Goal: Task Accomplishment & Management: Manage account settings

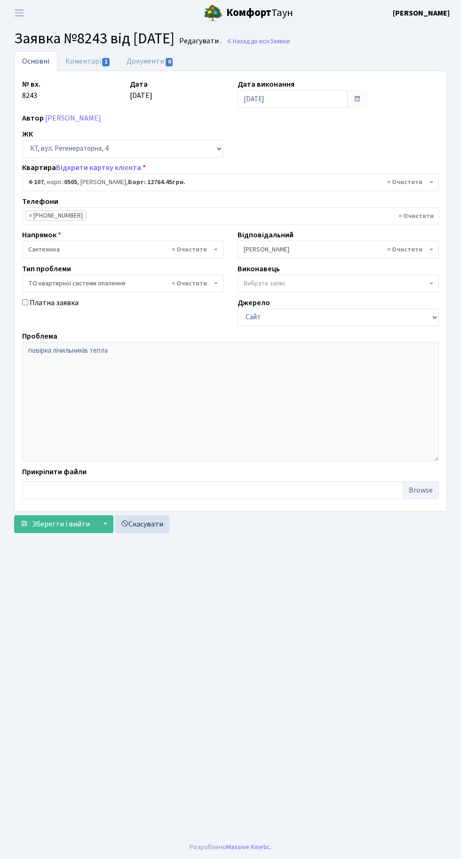
select select "1191"
select select "14"
click at [290, 42] on link "Назад до всіх Заявки" at bounding box center [258, 41] width 64 height 9
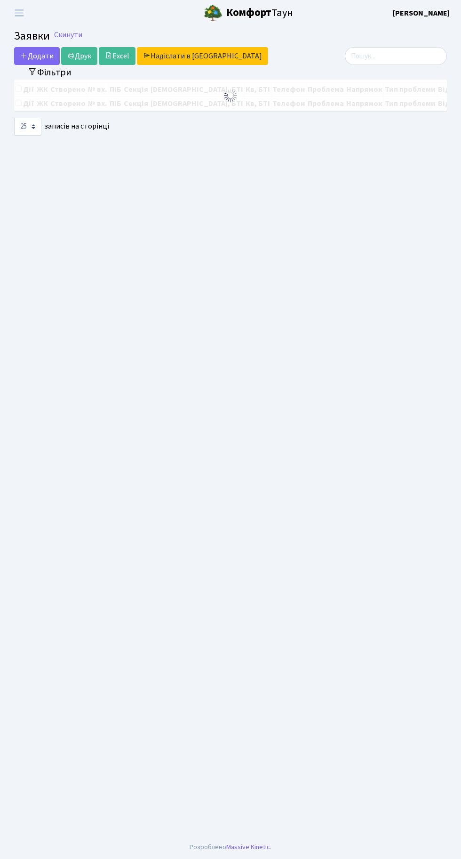
select select "25"
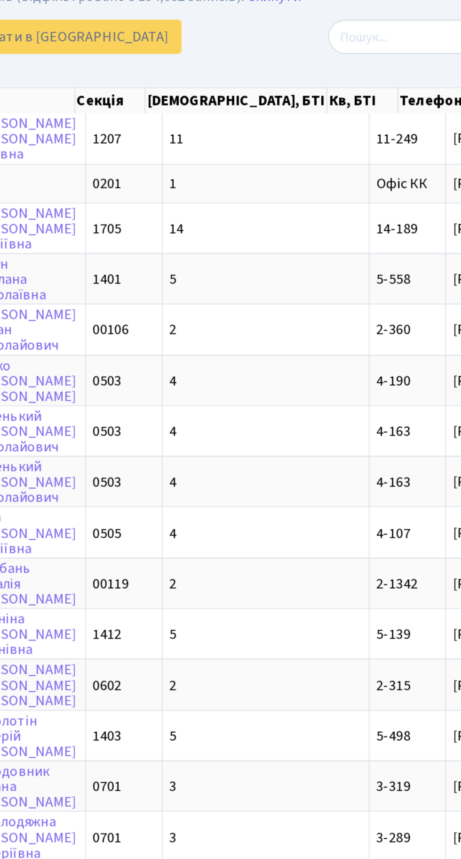
scroll to position [0, 17]
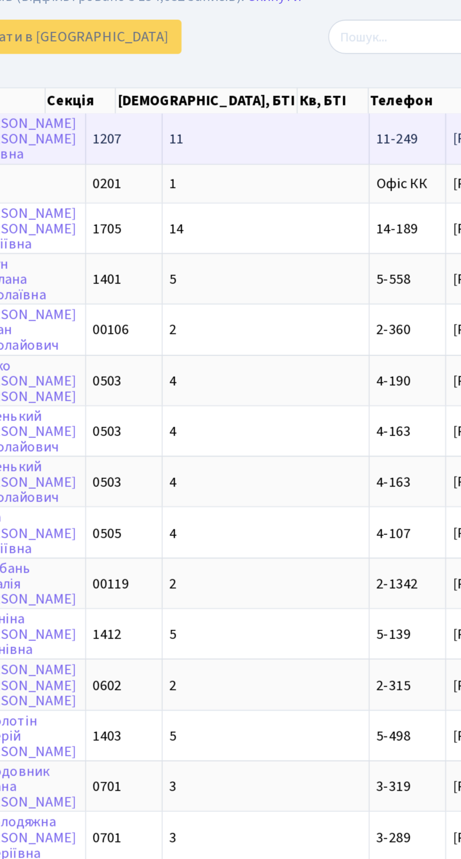
click at [281, 115] on td "11" at bounding box center [312, 111] width 108 height 26
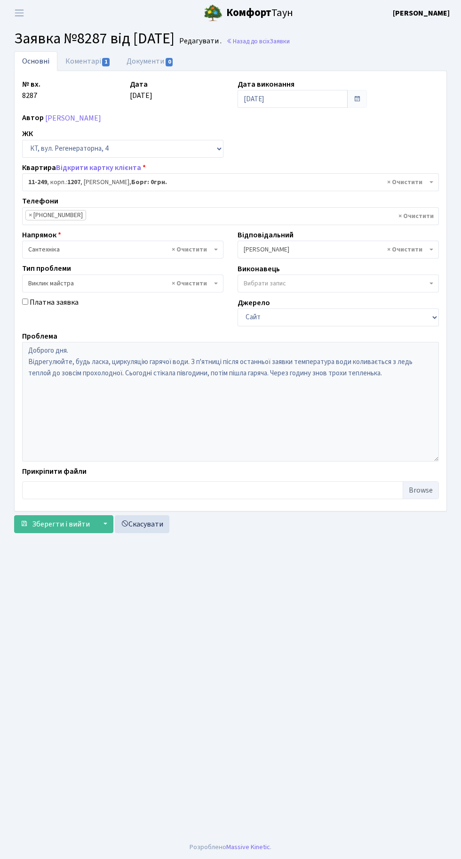
select select "6933"
select select "29"
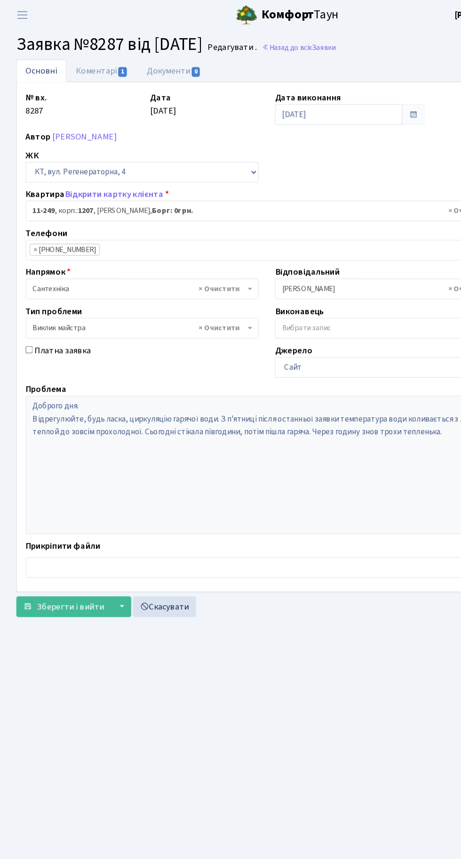
scroll to position [1, 0]
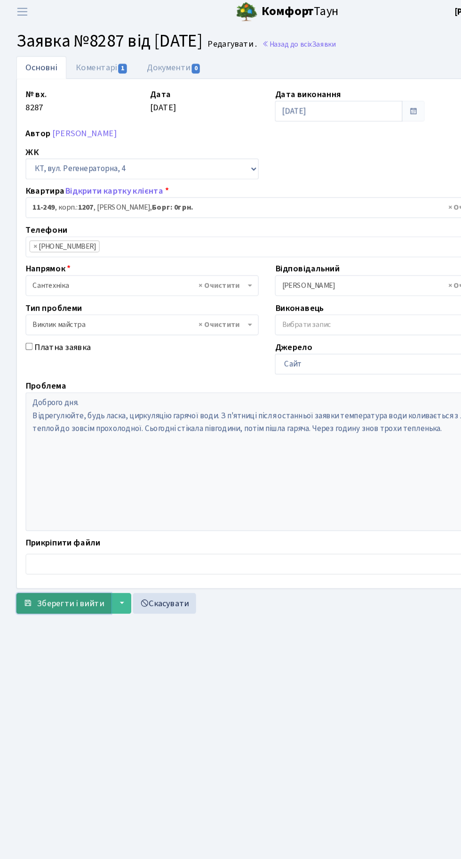
click at [66, 522] on span "Зберегти і вийти" at bounding box center [61, 524] width 58 height 10
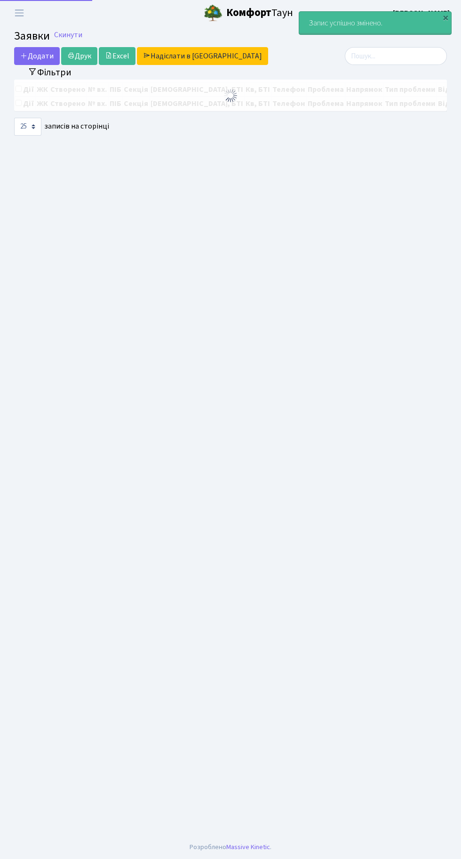
select select "25"
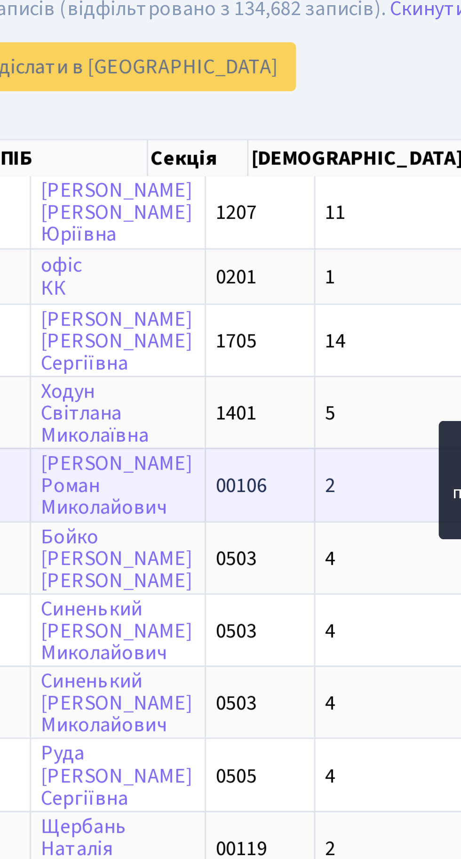
click at [291, 209] on td "2" at bounding box center [329, 211] width 108 height 26
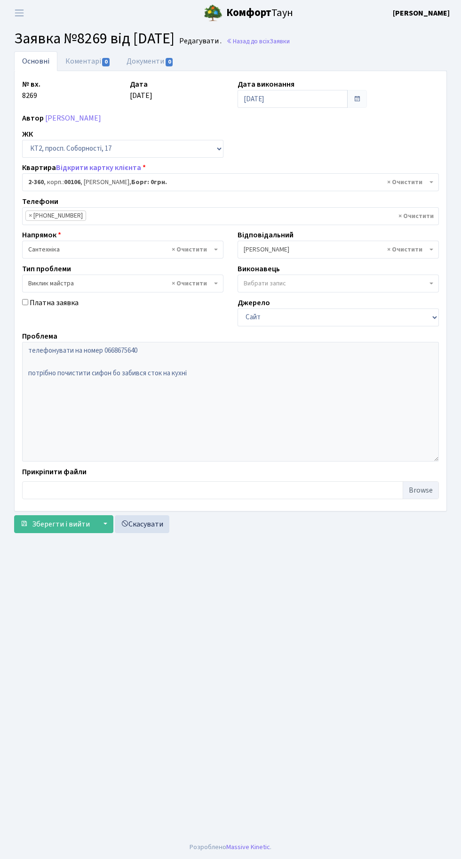
select select "15408"
select select "29"
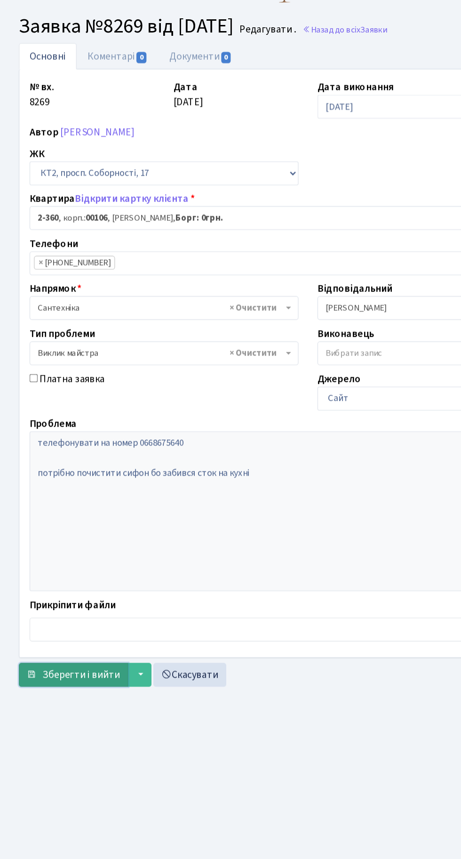
click at [64, 526] on span "Зберегти і вийти" at bounding box center [61, 524] width 58 height 10
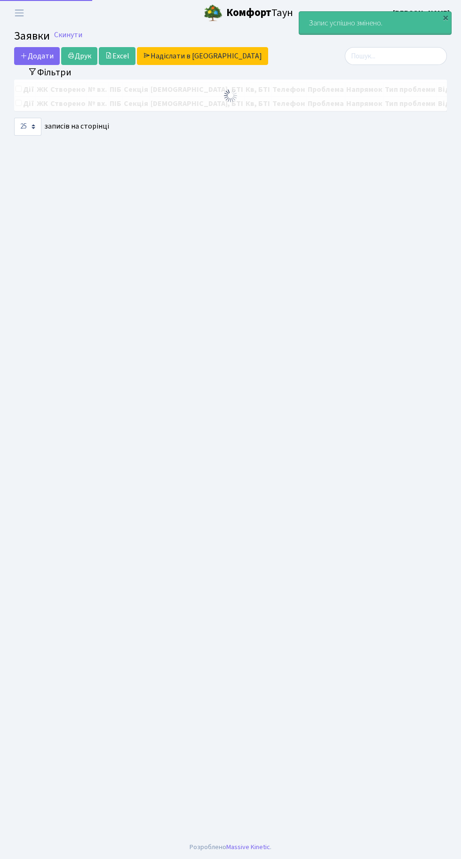
select select "25"
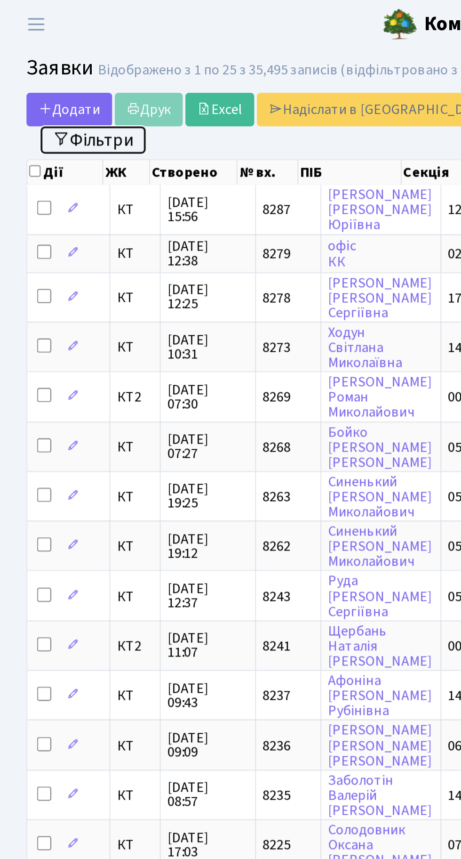
click at [57, 75] on button "Фільтри" at bounding box center [50, 74] width 56 height 15
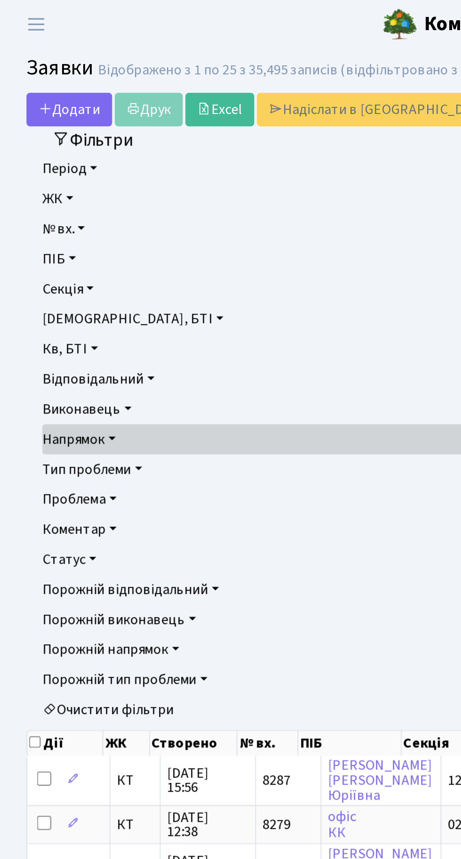
click at [49, 297] on link "Статус" at bounding box center [231, 298] width 416 height 16
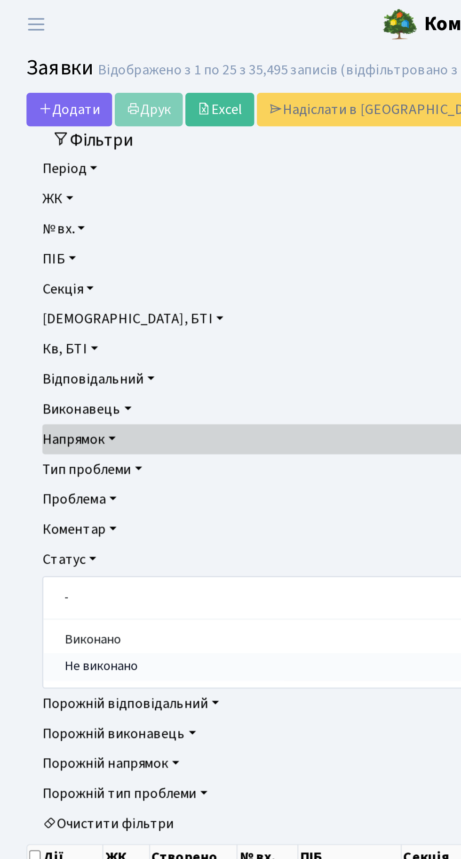
click at [73, 357] on link "Не виконано" at bounding box center [230, 355] width 415 height 15
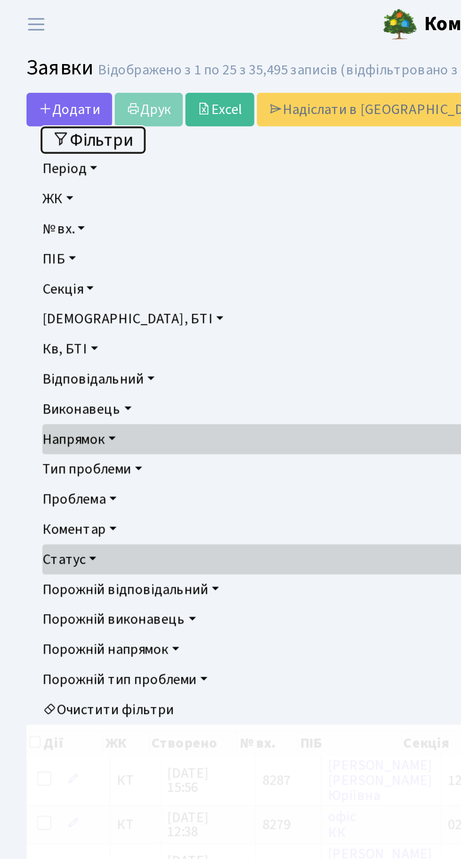
click at [62, 79] on button "Фільтри" at bounding box center [50, 74] width 56 height 15
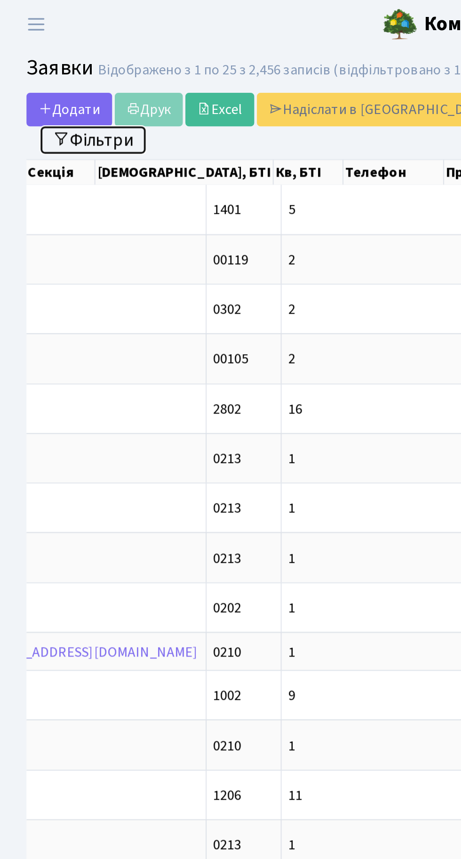
scroll to position [0, 286]
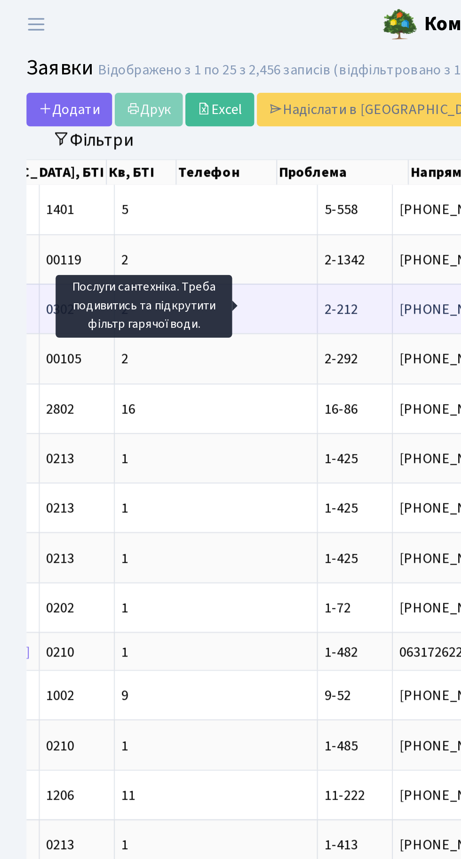
click at [284, 166] on span "Послуги сантехн[...]" at bounding box center [316, 165] width 65 height 10
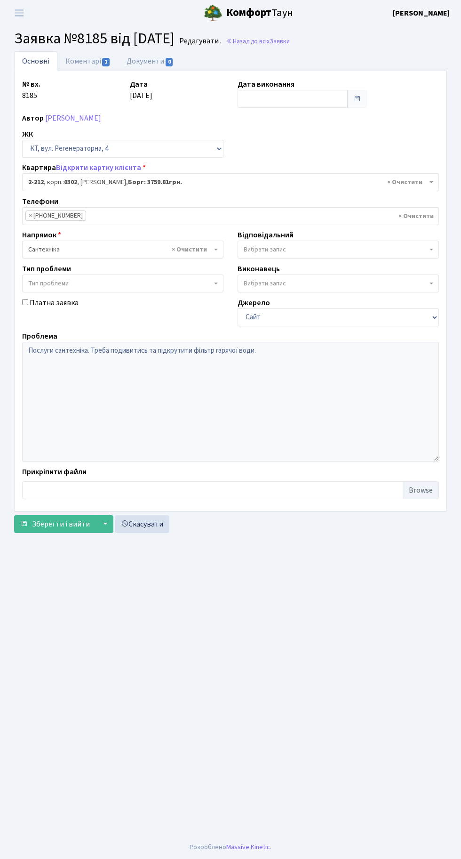
select select "556"
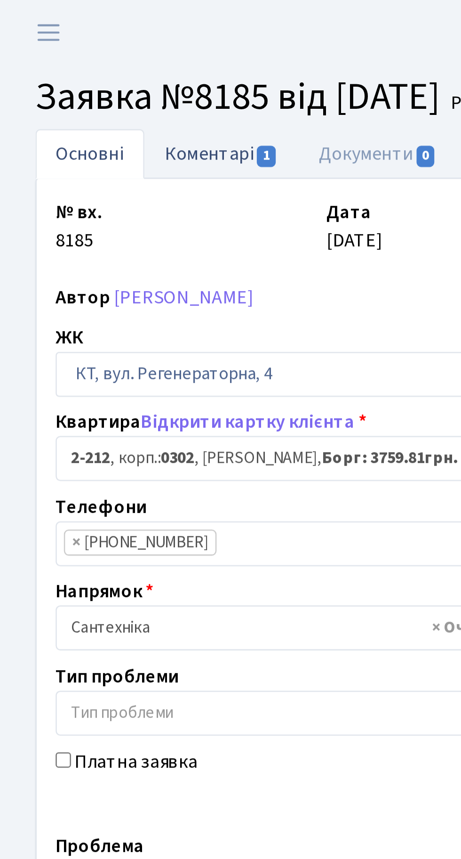
click at [89, 59] on link "Коментарі 1" at bounding box center [87, 60] width 61 height 19
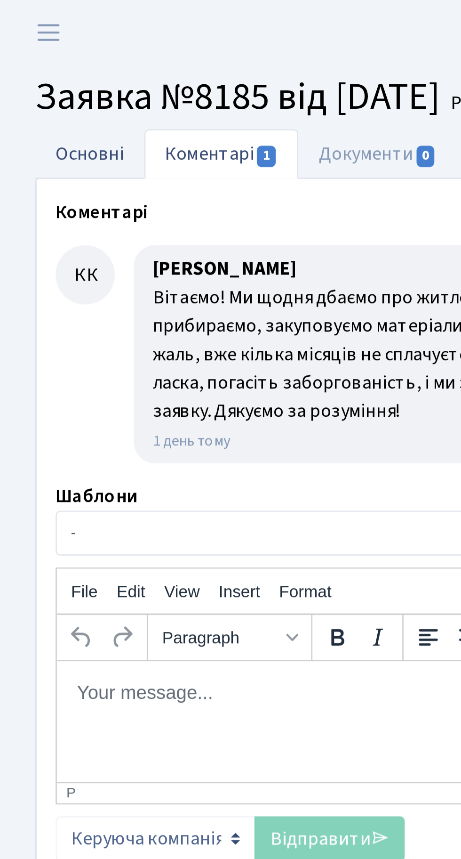
click at [29, 65] on link "Основні" at bounding box center [35, 60] width 43 height 19
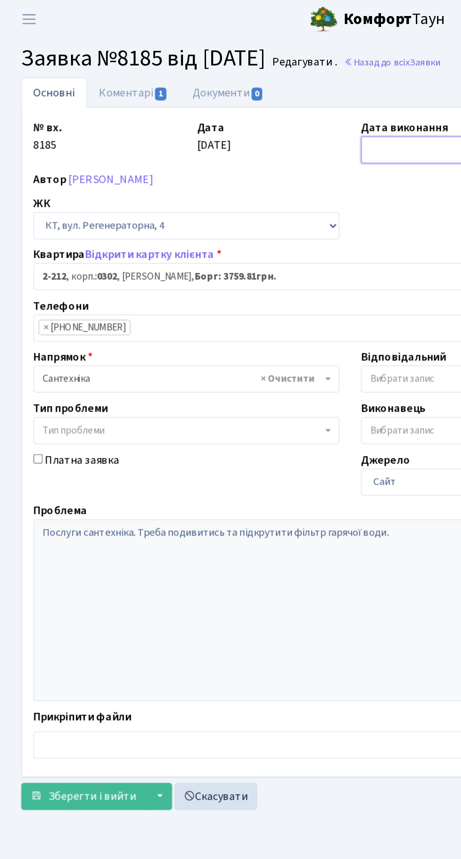
click at [265, 96] on input "text" at bounding box center [293, 99] width 110 height 18
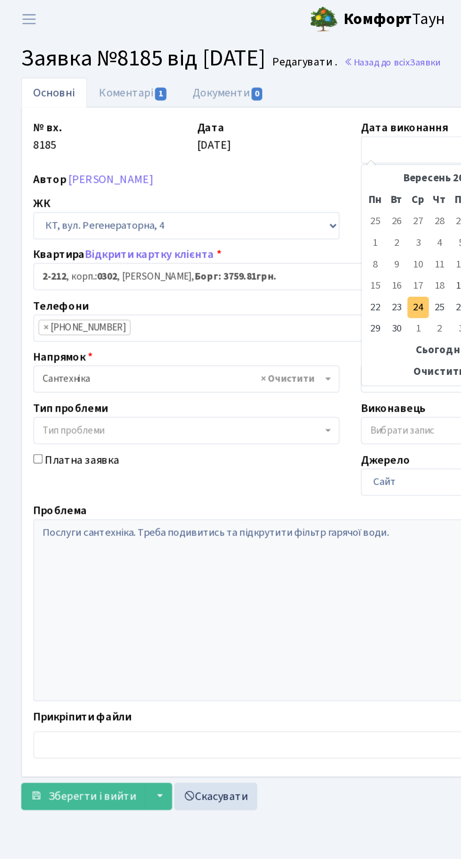
click at [275, 202] on td "24" at bounding box center [275, 202] width 14 height 14
type input "[DATE]"
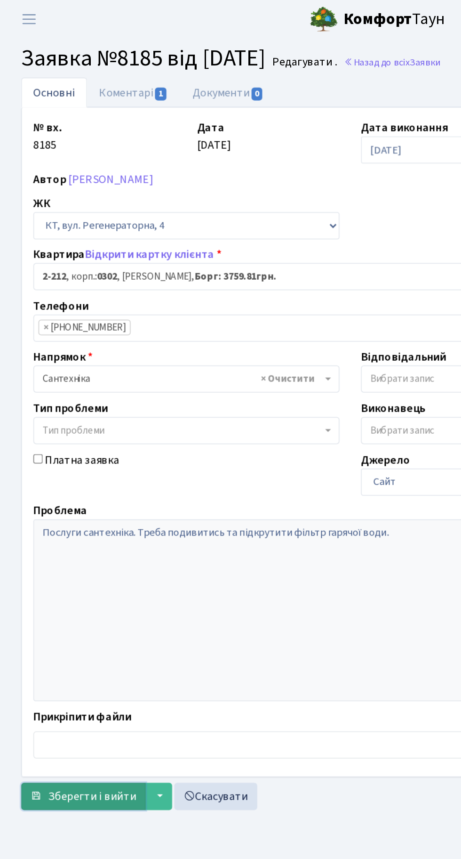
click at [64, 525] on span "Зберегти і вийти" at bounding box center [61, 524] width 58 height 10
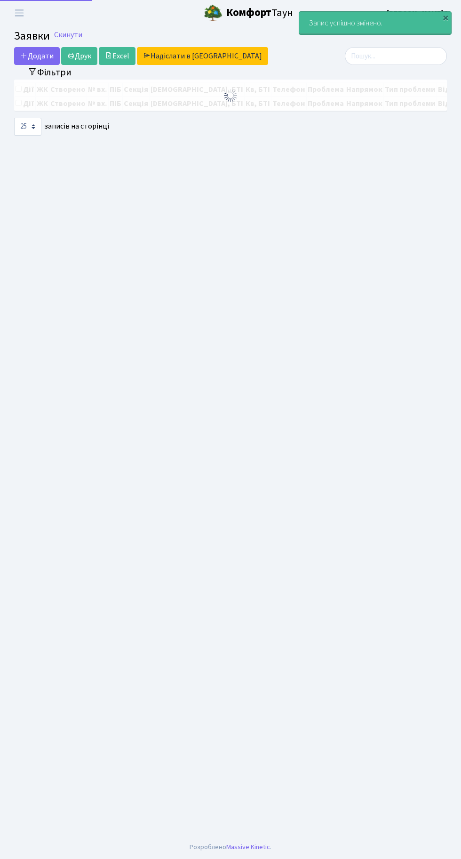
select select "25"
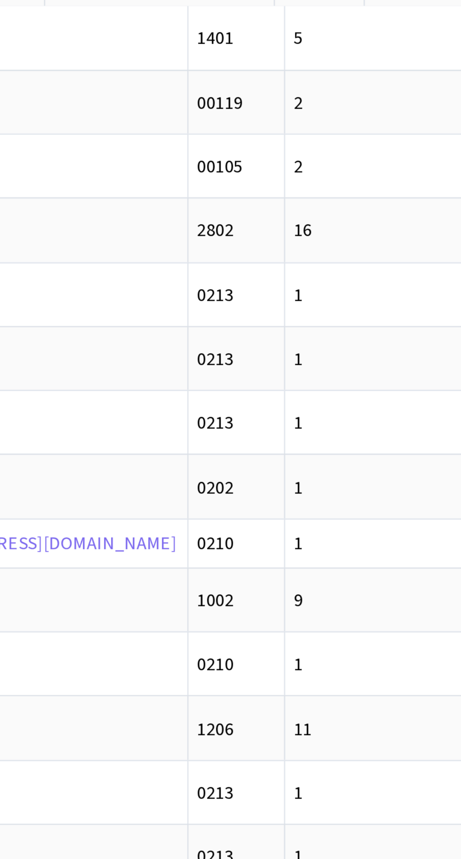
scroll to position [0, 53]
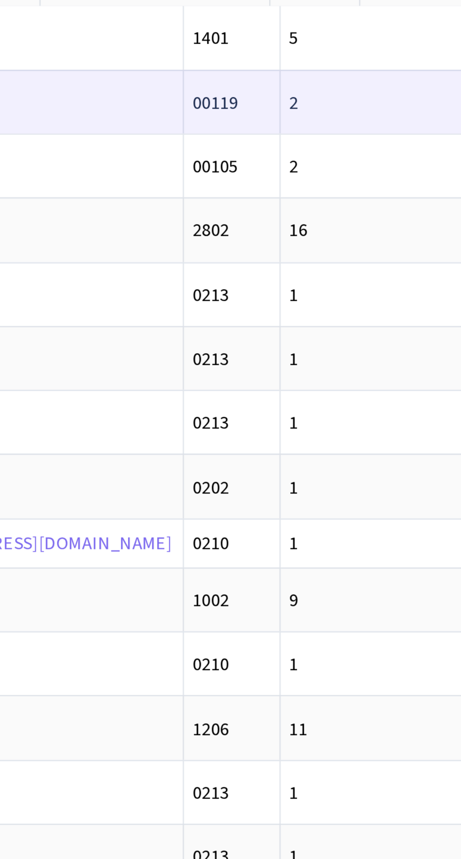
click at [449, 133] on span "2-1342" at bounding box center [460, 138] width 22 height 10
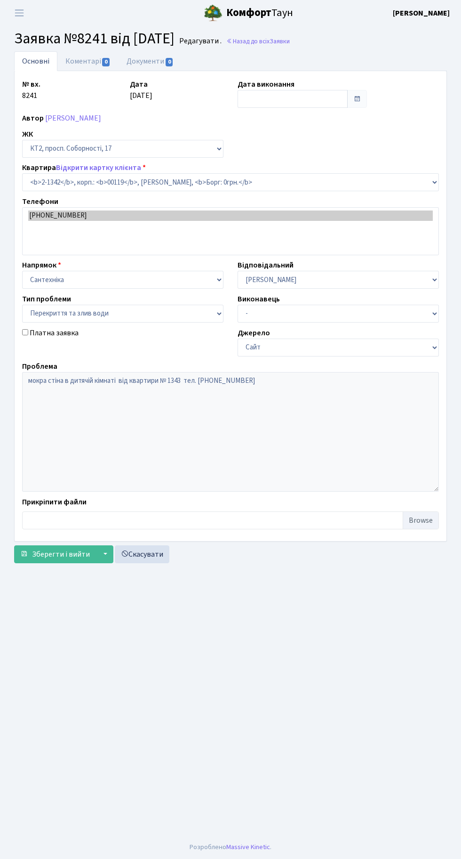
select select "12957"
select select "32"
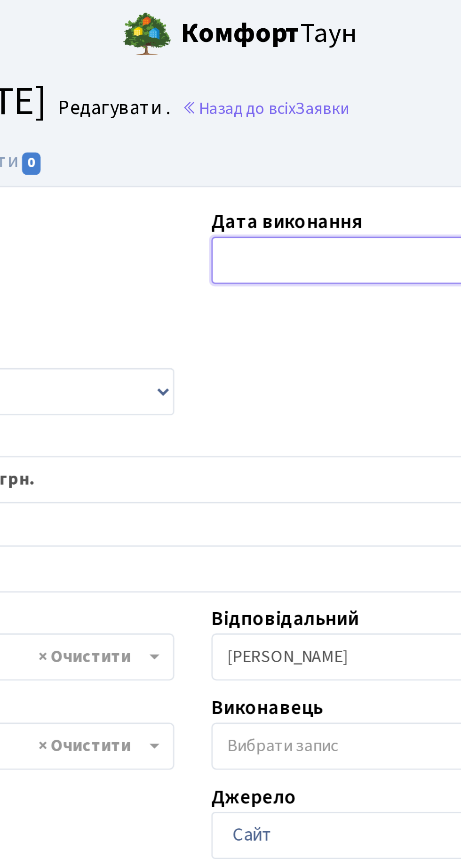
click at [269, 96] on input "text" at bounding box center [293, 99] width 110 height 18
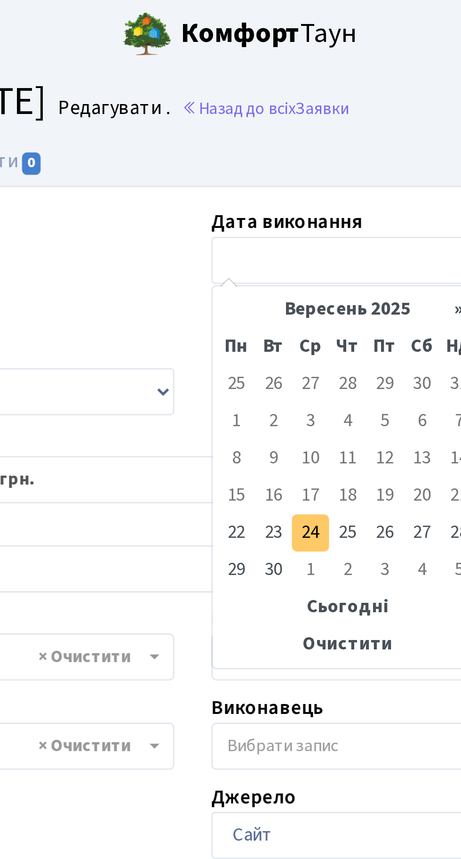
click at [277, 201] on td "24" at bounding box center [275, 202] width 14 height 14
type input "24.09.2025"
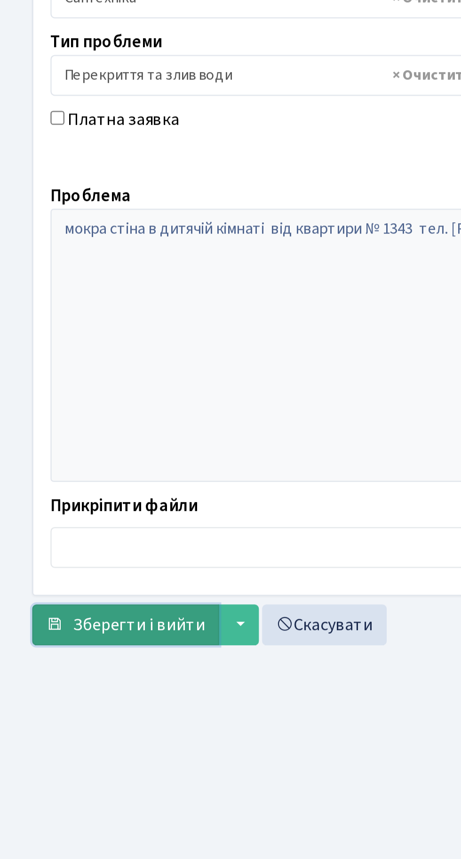
click at [57, 521] on span "Зберегти і вийти" at bounding box center [61, 524] width 58 height 10
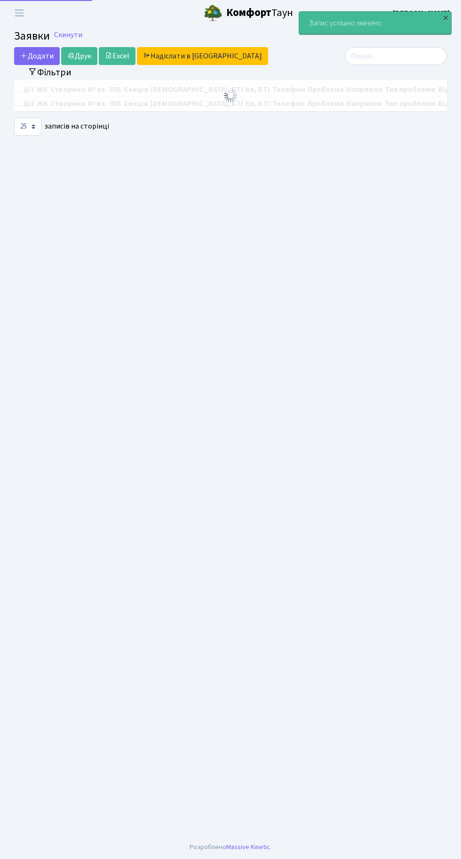
select select "25"
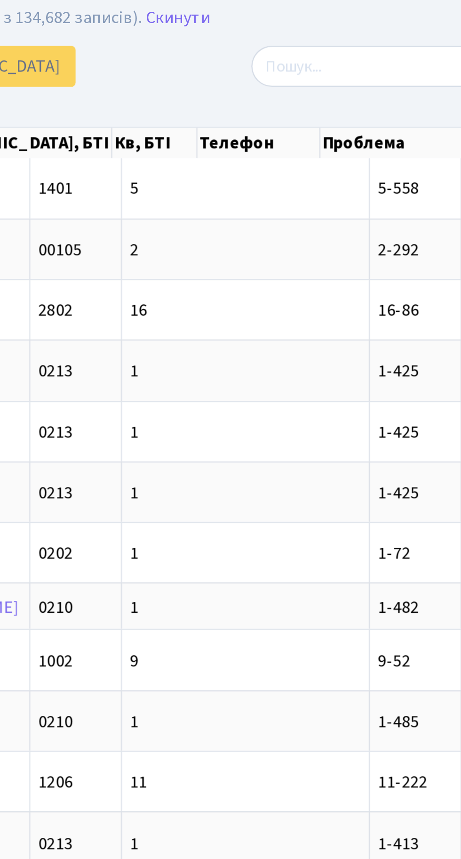
scroll to position [0, 102]
click at [378, 58] on input "search" at bounding box center [396, 58] width 102 height 18
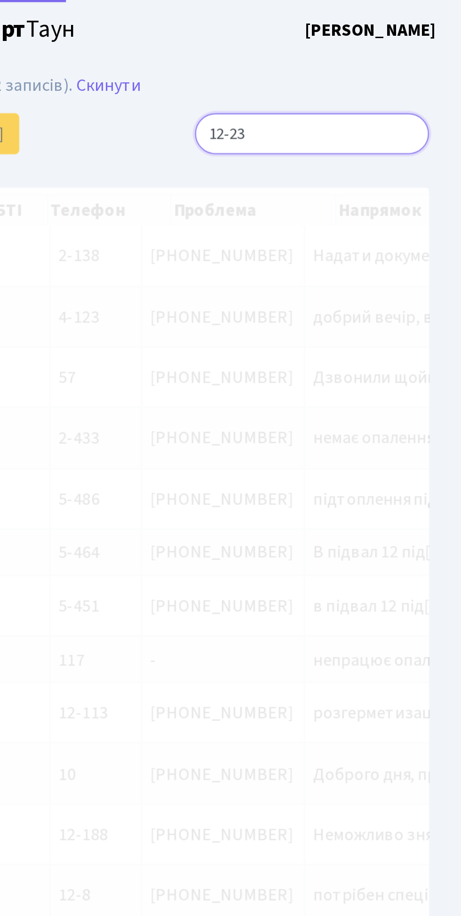
type input "12-233"
checkbox input "true"
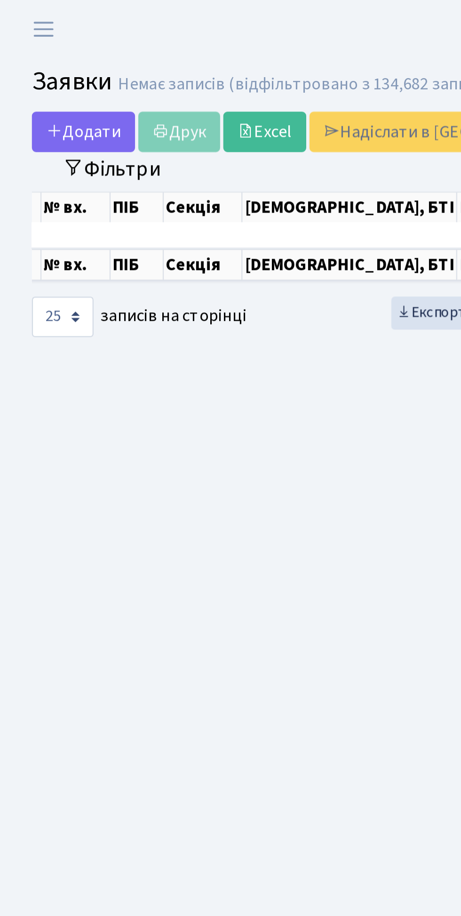
type input "12-233"
click at [56, 80] on button "Фільтри" at bounding box center [50, 74] width 56 height 15
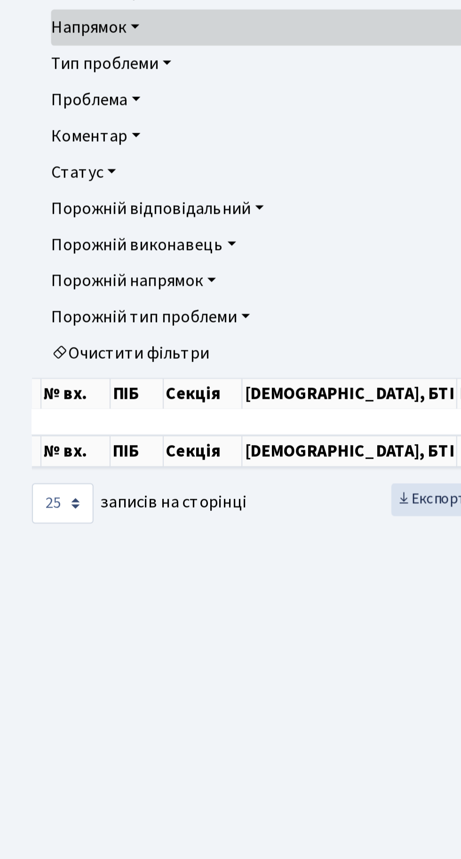
click at [49, 297] on link "Статус" at bounding box center [231, 298] width 416 height 16
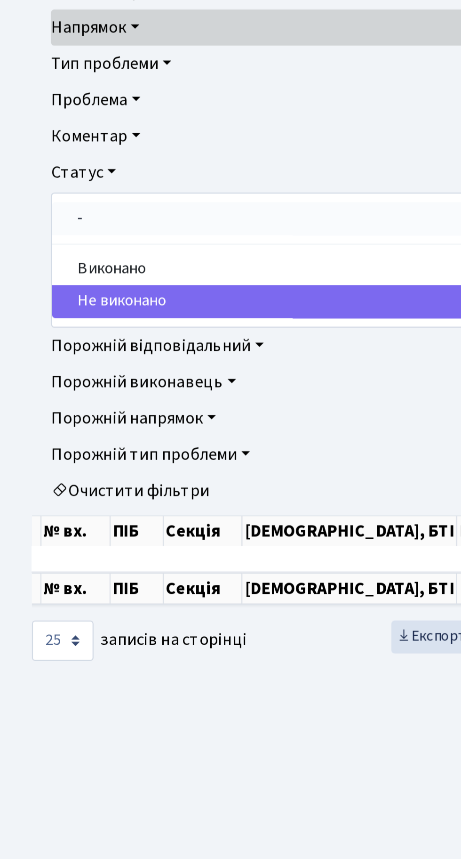
click at [49, 321] on link "-" at bounding box center [230, 318] width 415 height 15
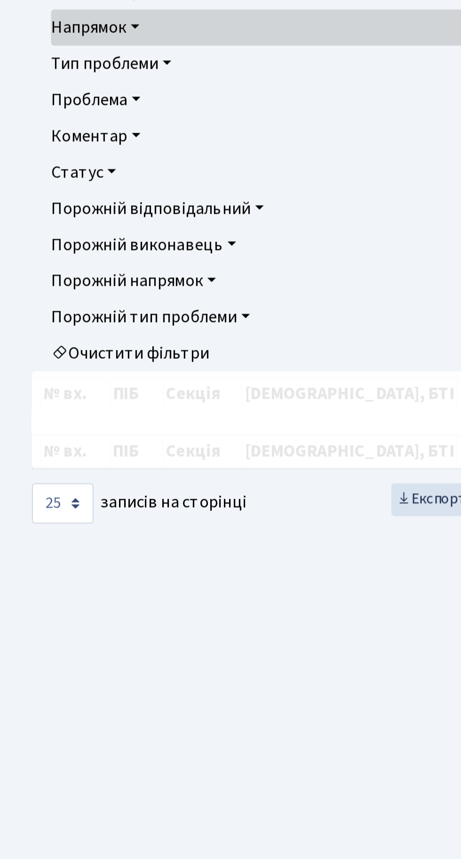
checkbox input "false"
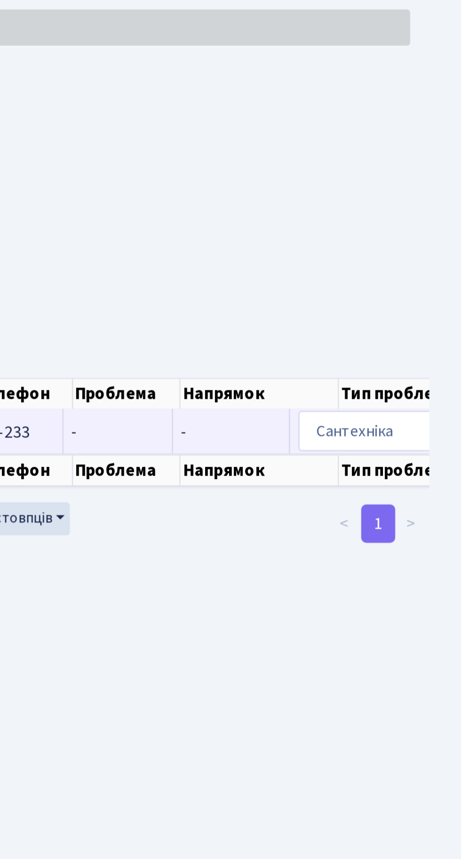
click at [338, 413] on span "-" at bounding box center [360, 413] width 44 height 8
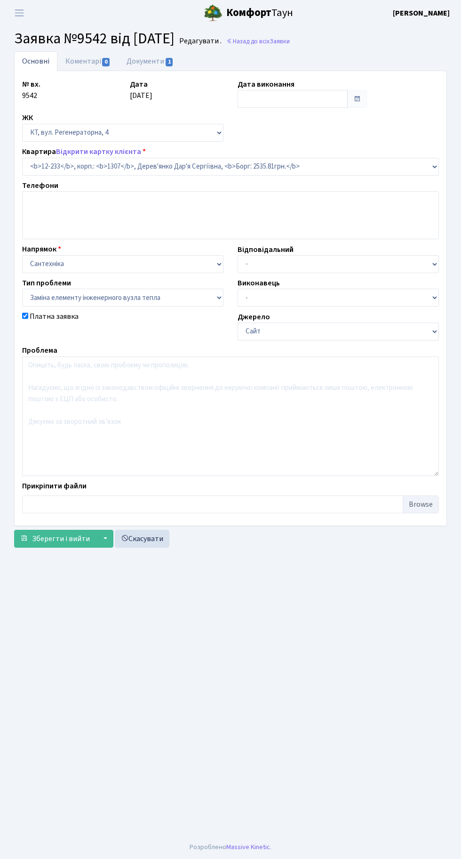
select select "7340"
select select "31"
type input "13.12.2016"
checkbox input "true"
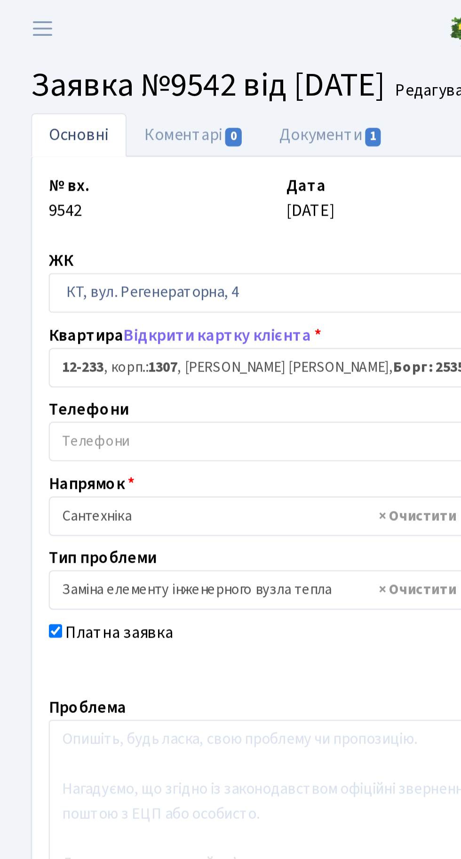
click at [105, 162] on span "× 12-233 , корп.: 1307 , Дерев'янко Дар'я Сергіївна, Борг: 2535.81грн." at bounding box center [227, 166] width 399 height 9
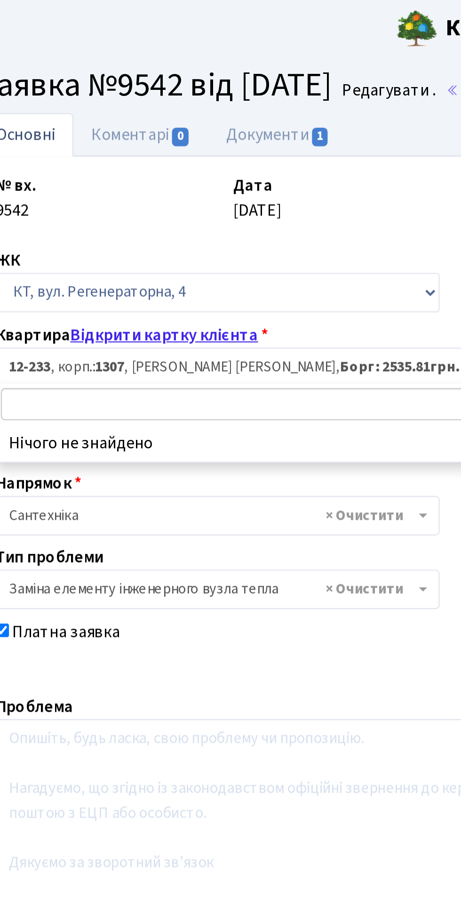
click at [123, 148] on link "Відкрити картку клієнта" at bounding box center [98, 152] width 85 height 10
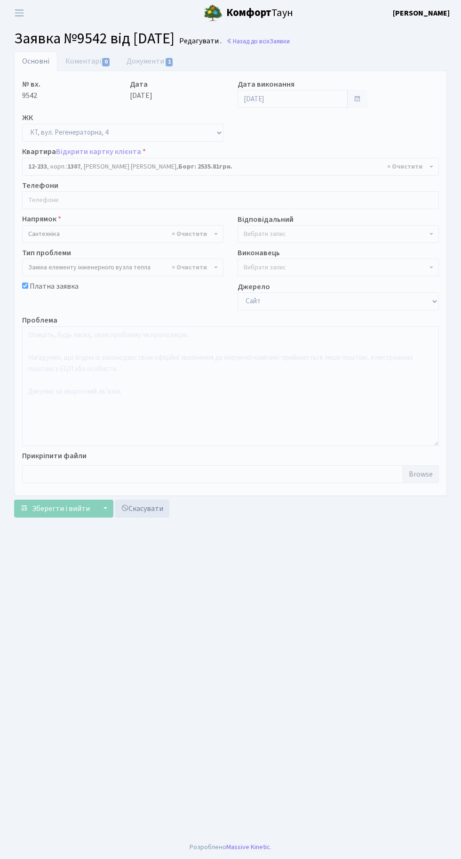
select select "7340"
select select "31"
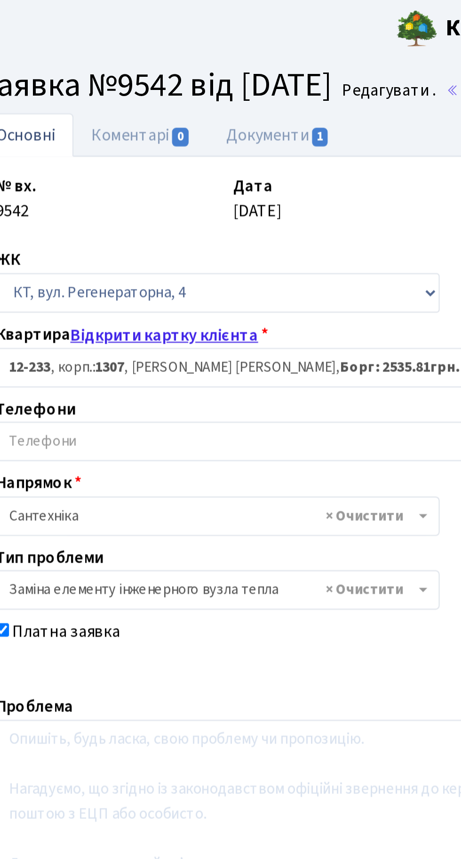
click at [104, 153] on link "Відкрити картку клієнта" at bounding box center [98, 152] width 85 height 10
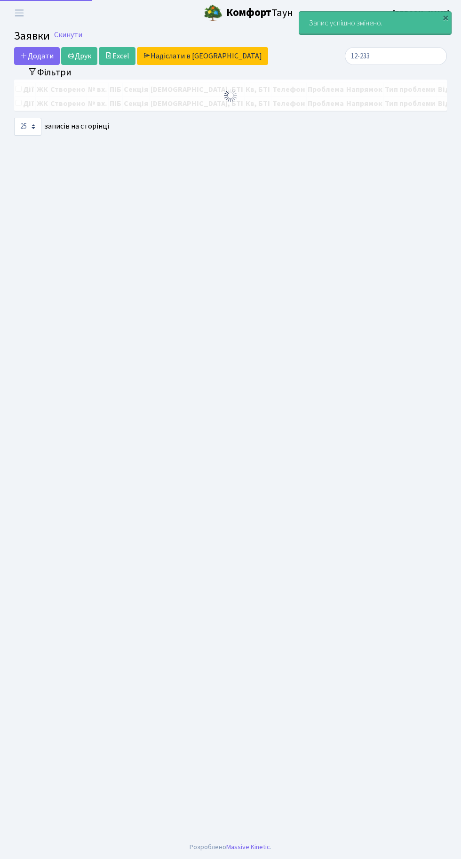
select select "25"
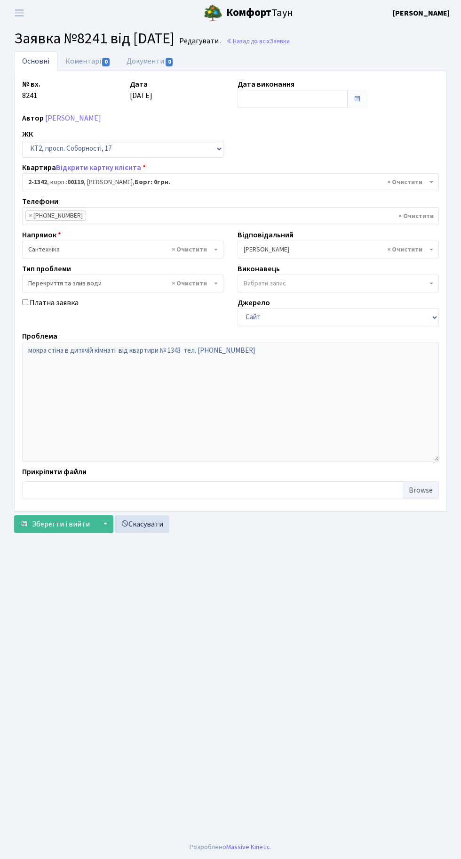
select select "12957"
select select "32"
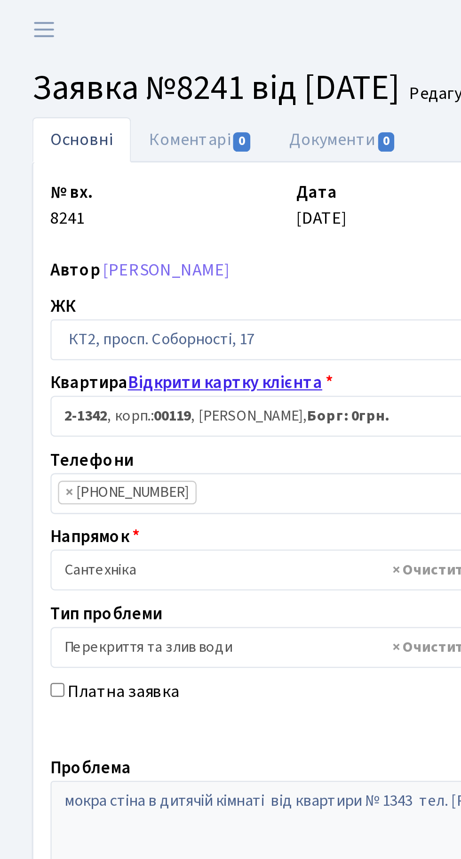
click at [95, 169] on link "Відкрити картку клієнта" at bounding box center [98, 167] width 85 height 10
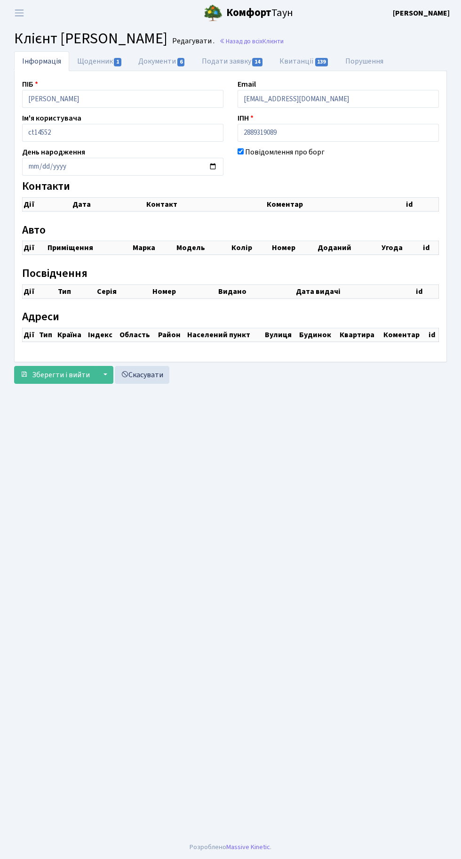
checkbox input "true"
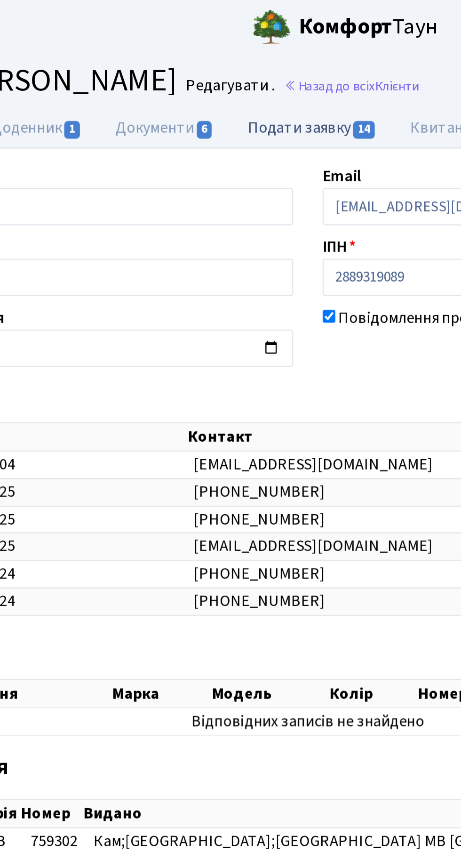
click at [233, 58] on link "Подати заявку 14" at bounding box center [233, 60] width 78 height 19
select select "25"
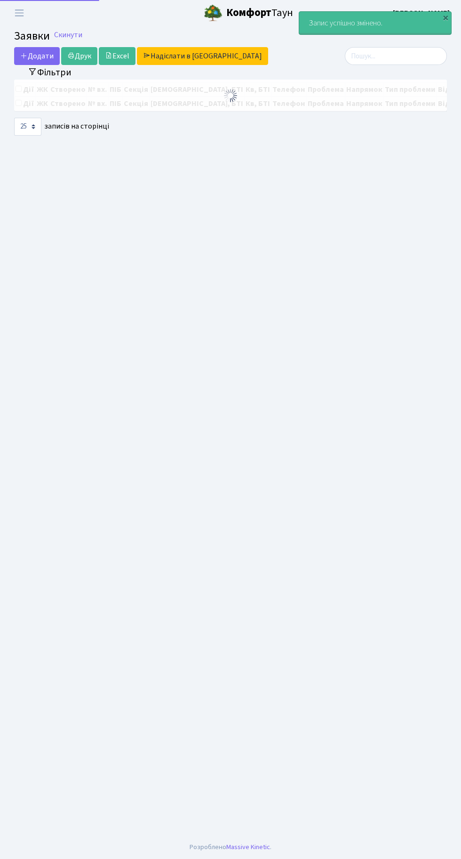
select select "25"
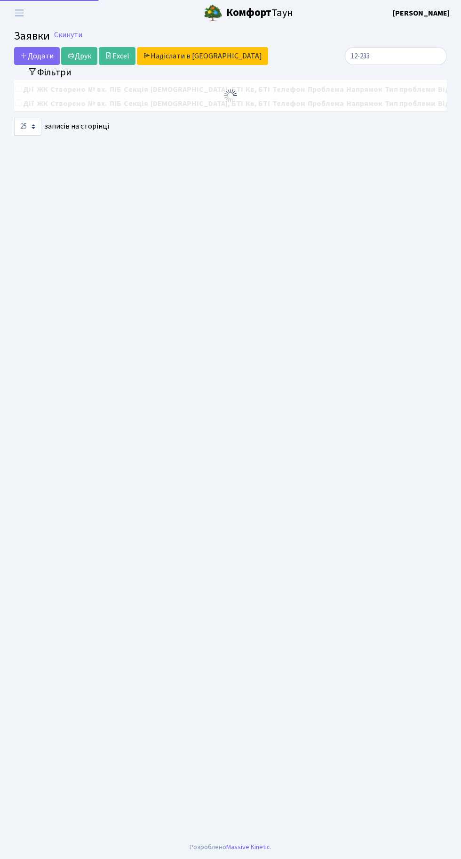
select select "25"
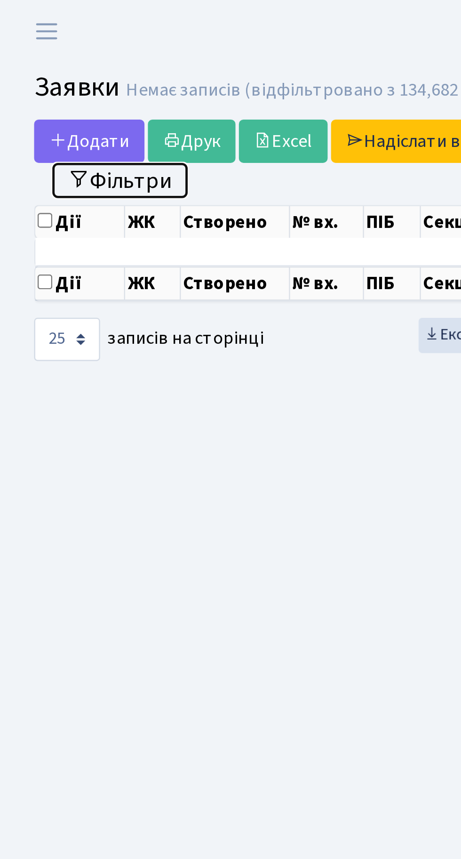
click at [59, 75] on button "Фільтри" at bounding box center [50, 74] width 56 height 15
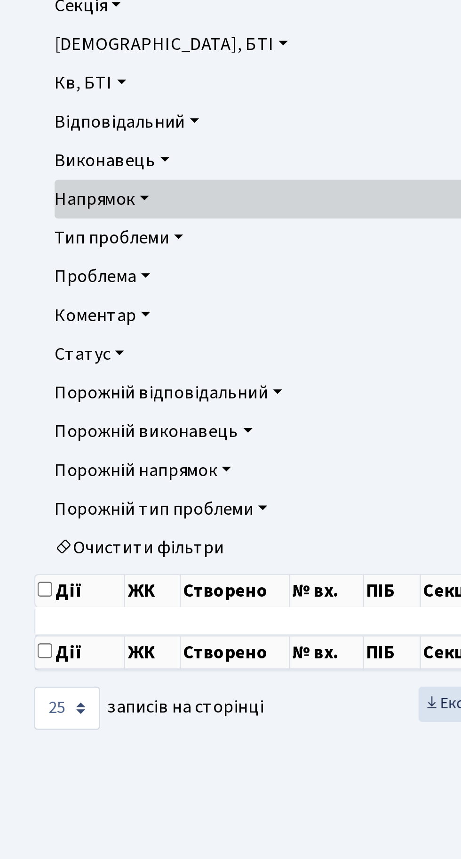
click at [49, 297] on link "Статус" at bounding box center [231, 298] width 416 height 16
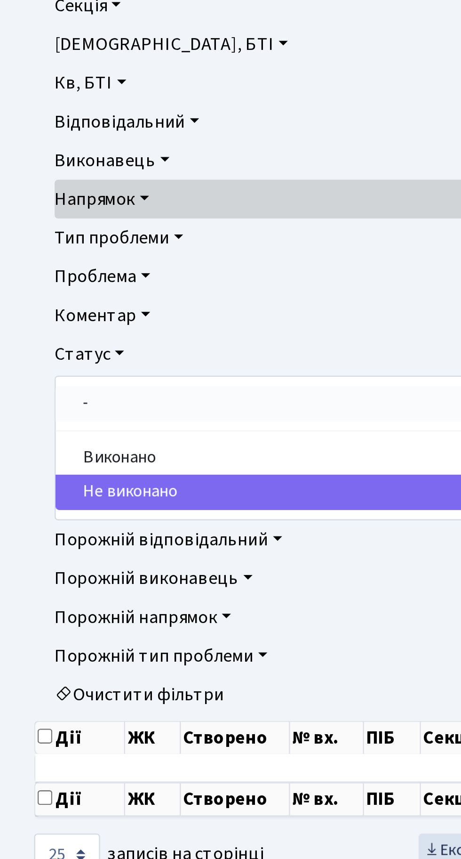
click at [41, 317] on link "-" at bounding box center [230, 318] width 415 height 15
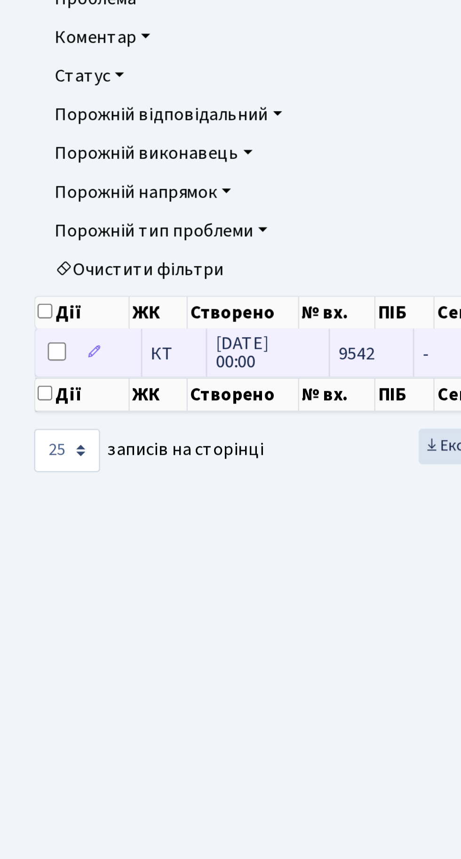
click at [120, 410] on span "12.12.2016 00:00" at bounding box center [110, 412] width 43 height 15
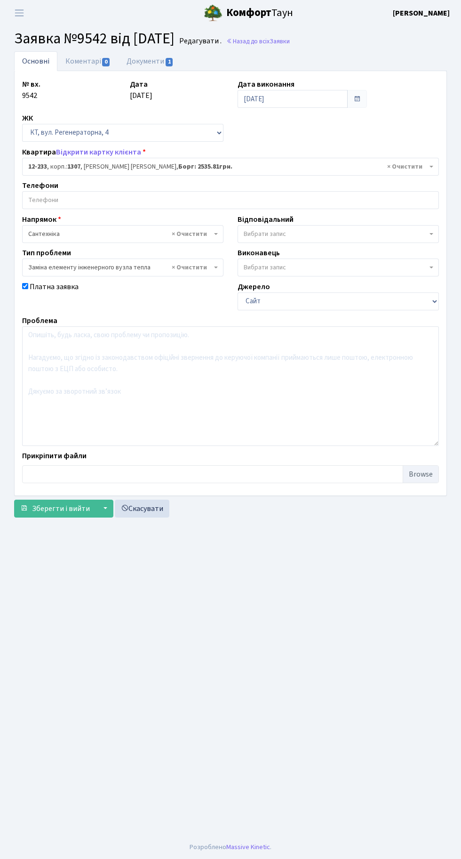
select select "7340"
select select "31"
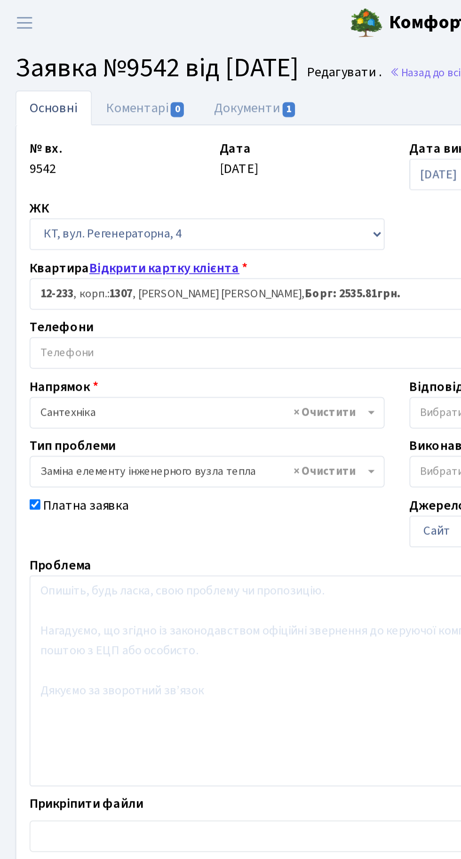
click at [104, 149] on link "Відкрити картку клієнта" at bounding box center [98, 152] width 85 height 10
click at [24, 17] on span "Переключити навігацію" at bounding box center [19, 13] width 14 height 11
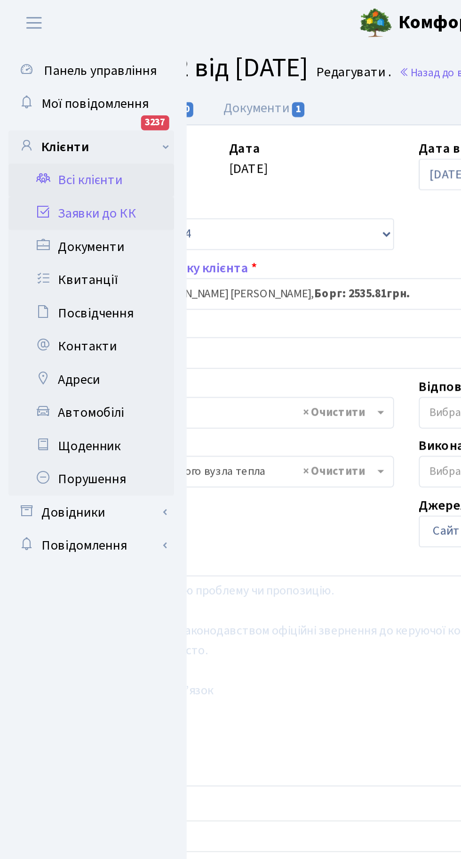
click at [61, 102] on link "Всі клієнти" at bounding box center [52, 102] width 94 height 19
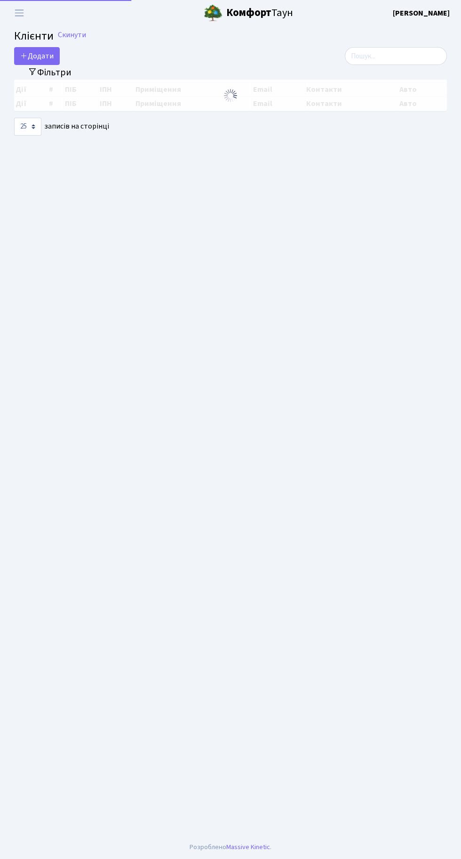
select select "25"
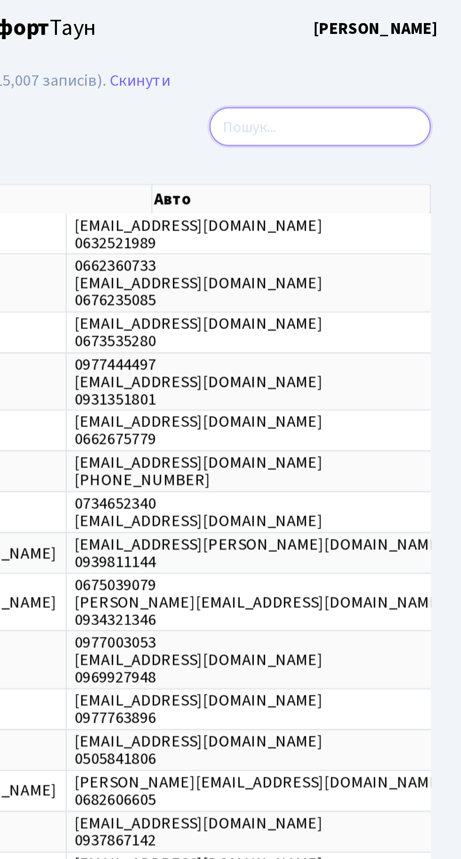
click at [374, 58] on input "search" at bounding box center [396, 58] width 102 height 18
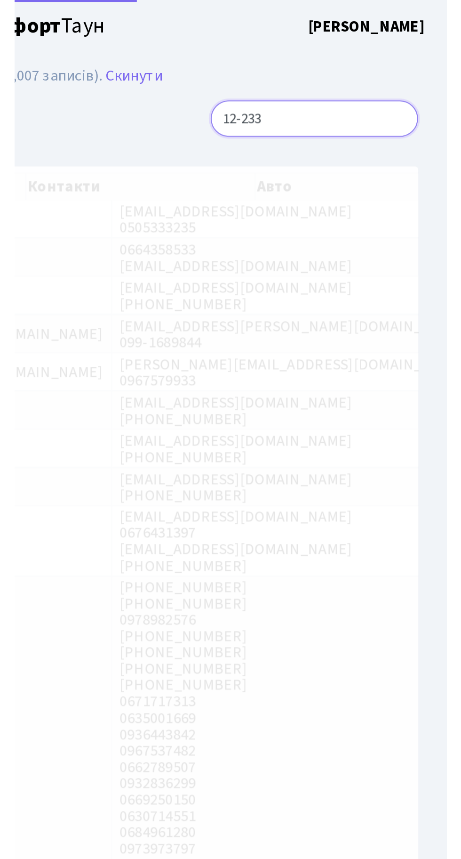
scroll to position [0, 126]
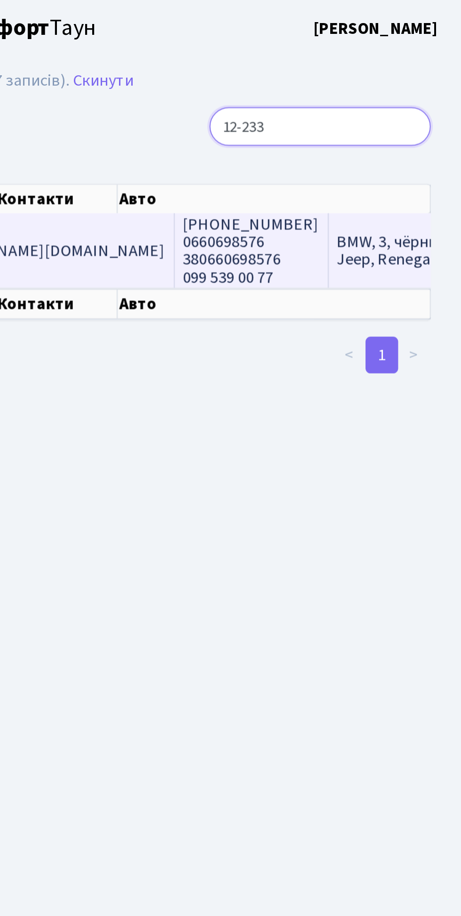
type input "12-233"
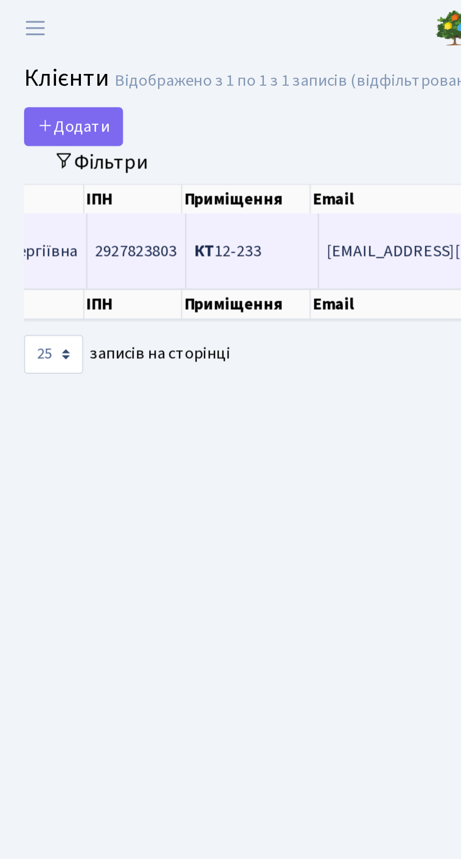
click at [124, 115] on span "КТ 12-233" at bounding box center [108, 116] width 31 height 10
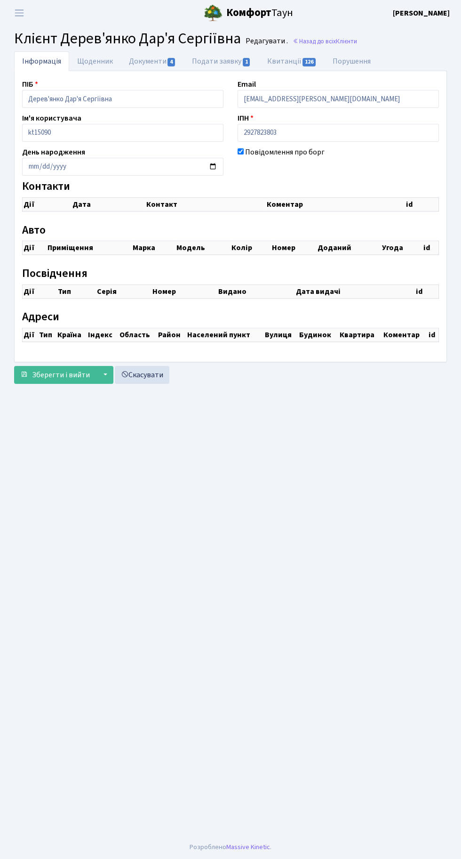
select select "25"
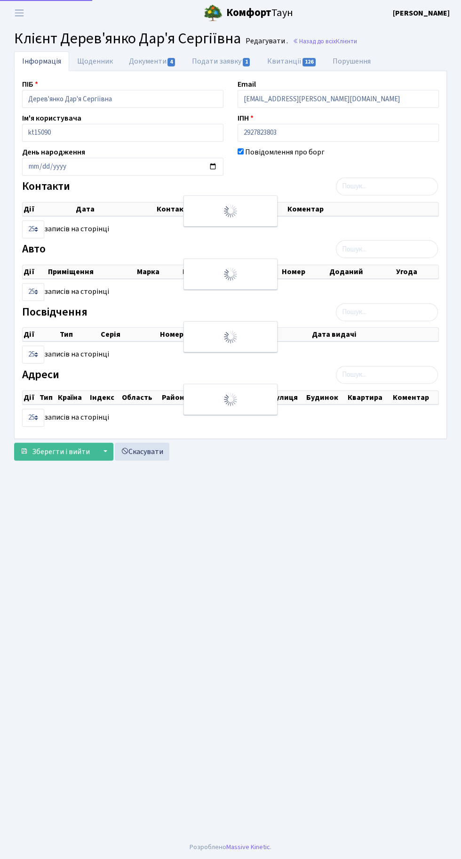
checkbox input "true"
